Goal: Task Accomplishment & Management: Use online tool/utility

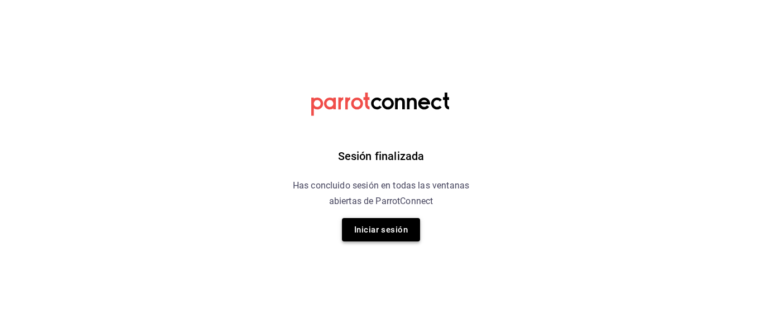
click at [391, 226] on button "Iniciar sesión" at bounding box center [381, 229] width 78 height 23
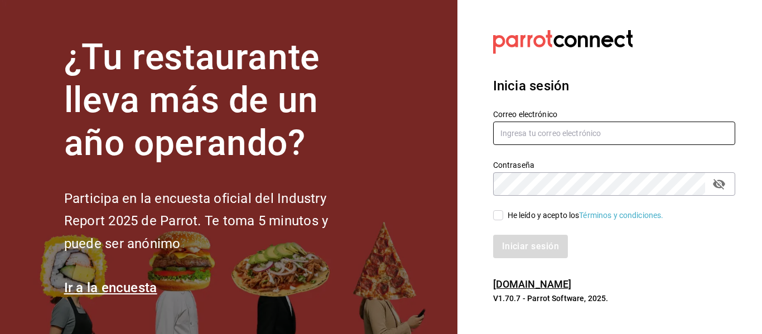
type input "animal.puebla@grupocosteno.com"
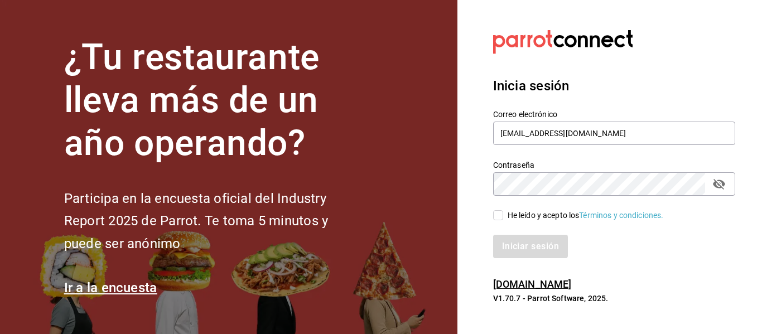
click at [502, 213] on input "He leído y acepto los Términos y condiciones." at bounding box center [498, 215] width 10 height 10
checkbox input "true"
click at [537, 254] on button "Iniciar sesión" at bounding box center [531, 246] width 76 height 23
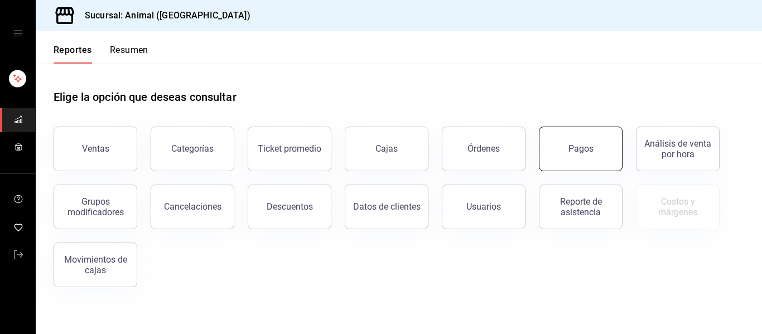
click at [595, 154] on button "Pagos" at bounding box center [581, 149] width 84 height 45
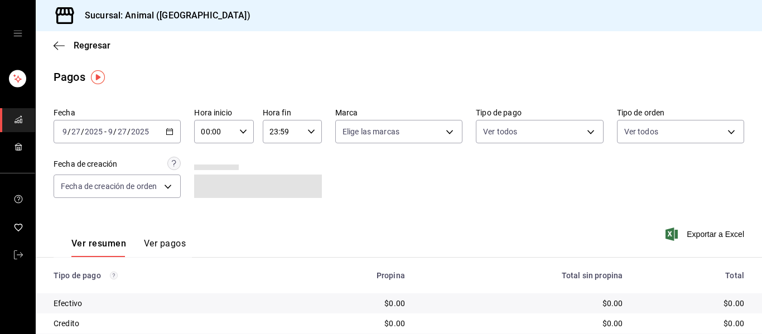
click at [245, 133] on div "00:00 Hora inicio" at bounding box center [223, 131] width 59 height 23
click at [205, 216] on button "04" at bounding box center [207, 211] width 25 height 22
type input "04:00"
click at [429, 132] on div at bounding box center [381, 167] width 762 height 334
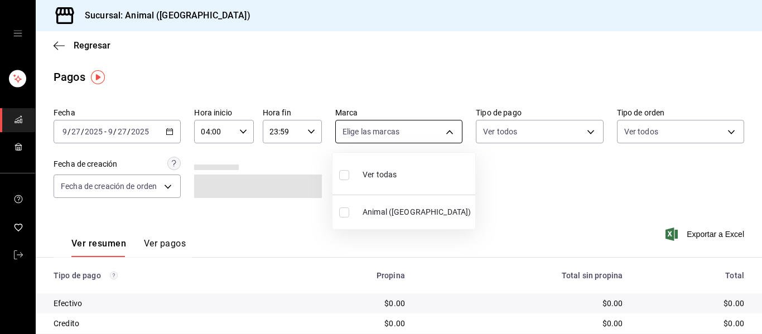
click at [443, 131] on body "Sucursal: Animal ([GEOGRAPHIC_DATA]) Regresar Pagos Fecha [DATE] [DATE] - [DATE…" at bounding box center [381, 167] width 762 height 334
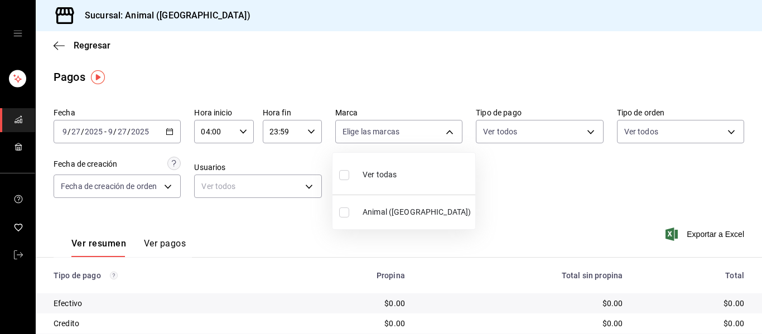
click at [435, 173] on li "Ver todas" at bounding box center [403, 173] width 143 height 33
type input "96838179-8fbb-4073-aae3-1789726318c8"
checkbox input "true"
click at [524, 177] on div at bounding box center [381, 167] width 762 height 334
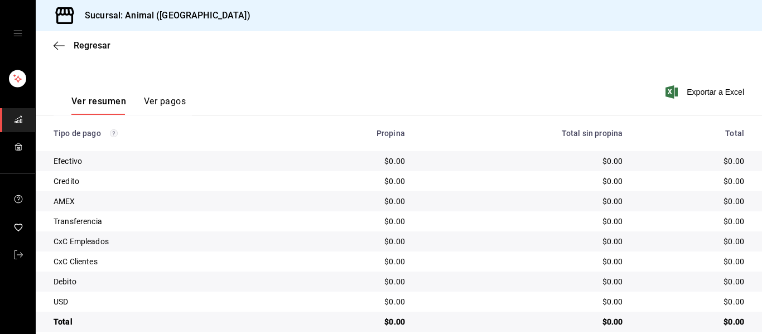
scroll to position [158, 0]
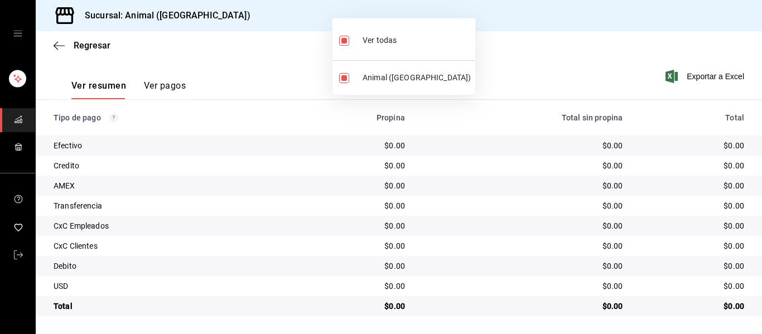
click at [539, 68] on div at bounding box center [381, 167] width 762 height 334
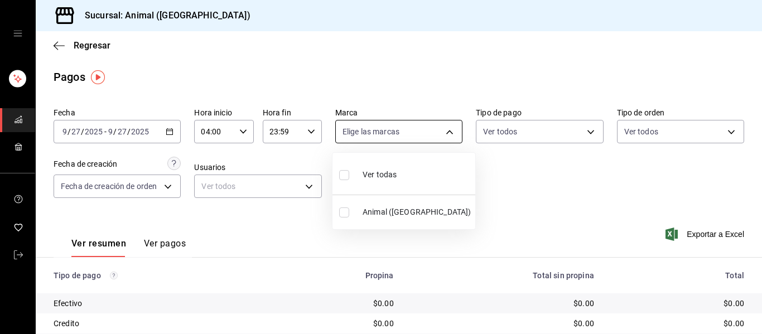
click at [448, 132] on body "Sucursal: Animal (Puebla) Regresar Pagos Fecha 2025-09-27 9 / 27 / 2025 - 2025-…" at bounding box center [381, 167] width 762 height 334
click at [428, 171] on li "Ver todas" at bounding box center [403, 173] width 143 height 33
type input "96838179-8fbb-4073-aae3-1789726318c8"
checkbox input "true"
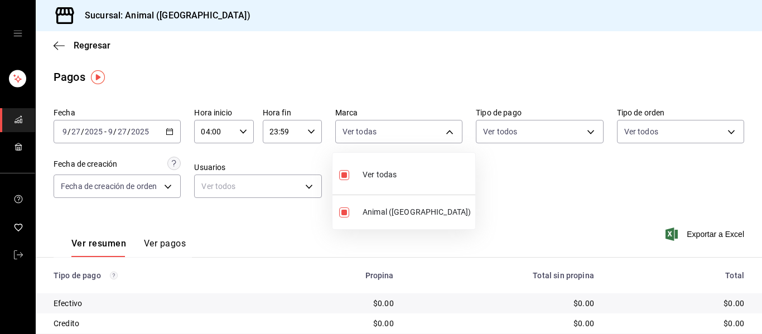
click at [532, 199] on div at bounding box center [381, 167] width 762 height 334
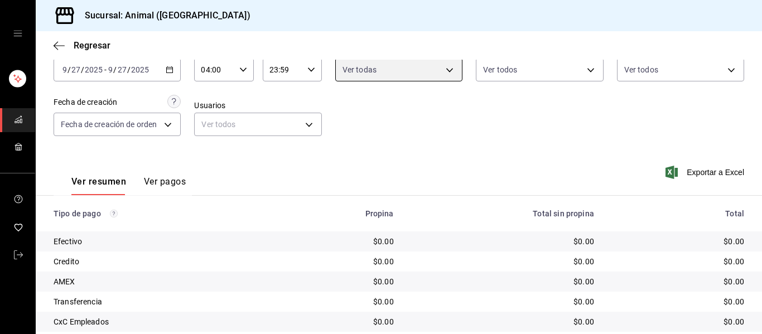
scroll to position [158, 0]
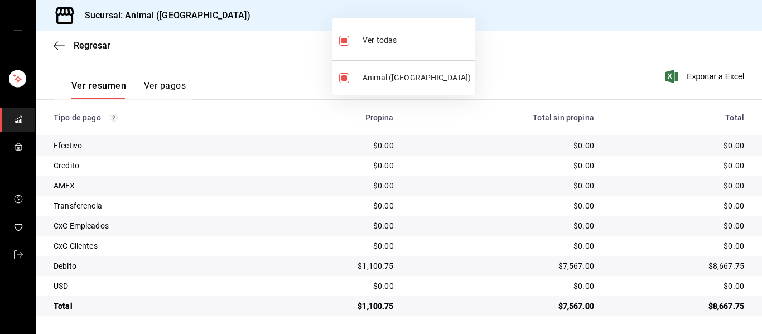
click at [443, 180] on div at bounding box center [381, 167] width 762 height 334
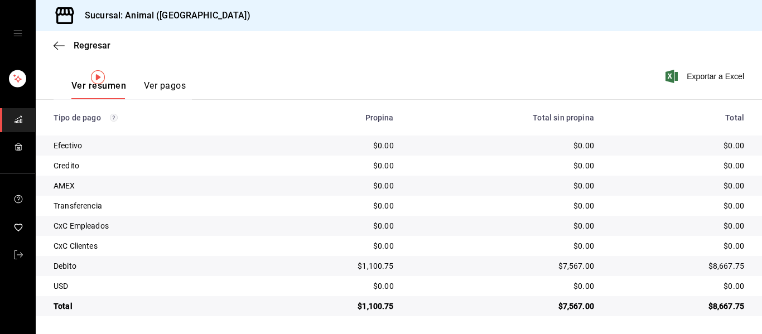
scroll to position [0, 0]
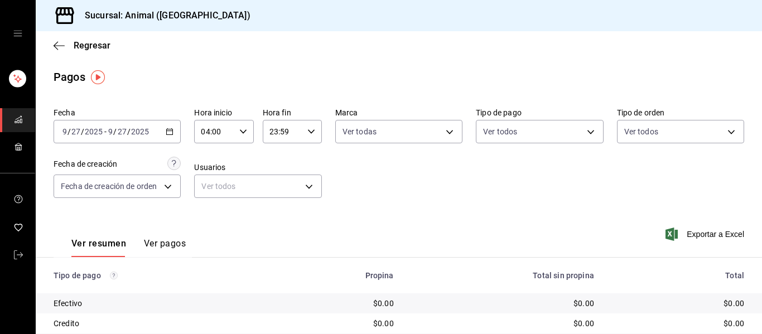
click at [467, 239] on div "Ver resumen Ver pagos Exportar a Excel" at bounding box center [399, 240] width 726 height 59
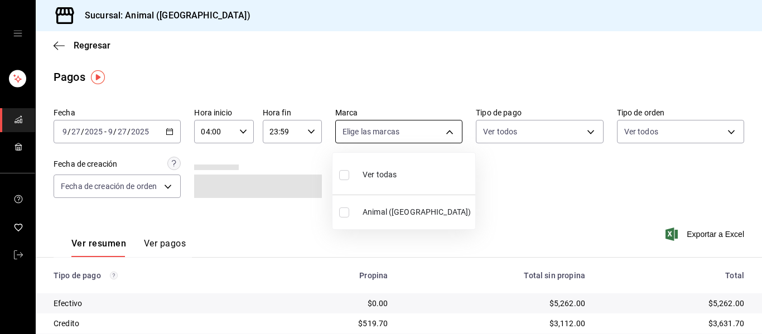
click at [447, 133] on body "Sucursal: Animal (Puebla) Regresar Pagos Fecha 2025-09-27 9 / 27 / 2025 - 2025-…" at bounding box center [381, 167] width 762 height 334
click at [428, 160] on li "Ver todas" at bounding box center [403, 173] width 143 height 33
type input "96838179-8fbb-4073-aae3-1789726318c8"
checkbox input "true"
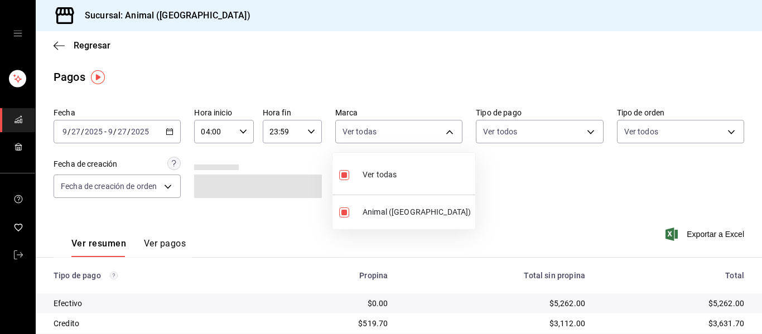
click at [518, 201] on div at bounding box center [381, 167] width 762 height 334
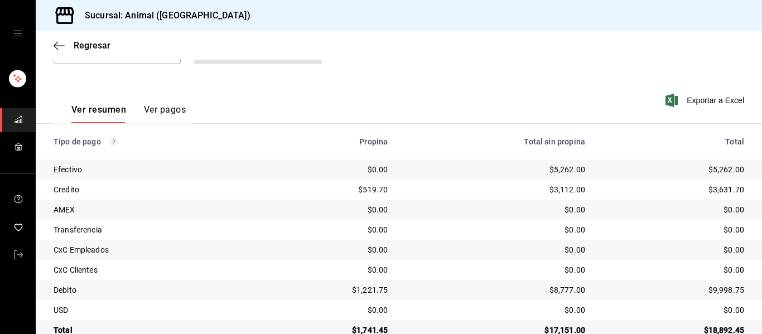
scroll to position [156, 0]
